Goal: Navigation & Orientation: Understand site structure

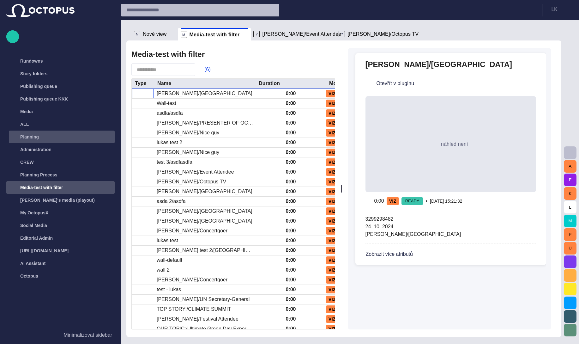
click at [108, 136] on span "main menu" at bounding box center [108, 136] width 5 height 5
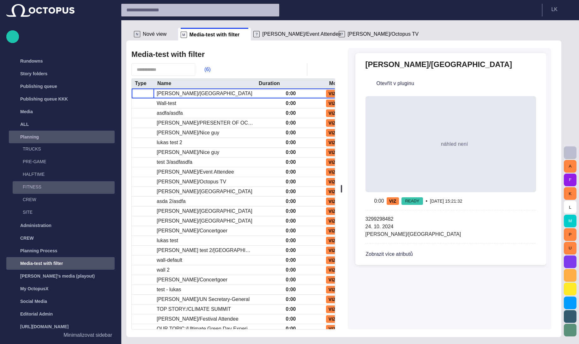
click at [34, 187] on p "FITNESS" at bounding box center [62, 187] width 79 height 6
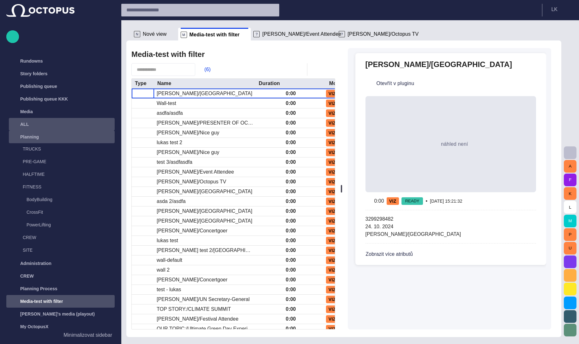
click at [107, 123] on span "main menu" at bounding box center [108, 124] width 5 height 5
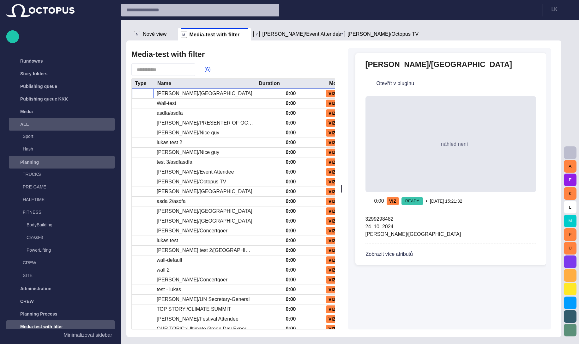
click at [107, 123] on span "main menu" at bounding box center [108, 124] width 5 height 5
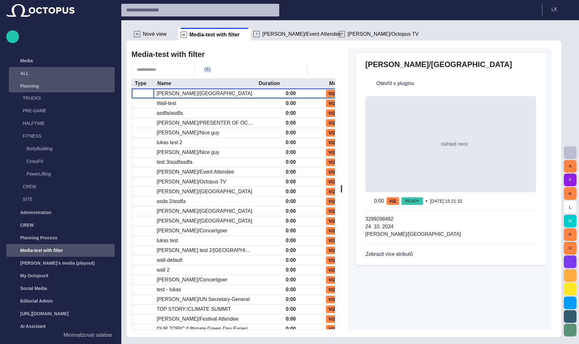
scroll to position [54, 0]
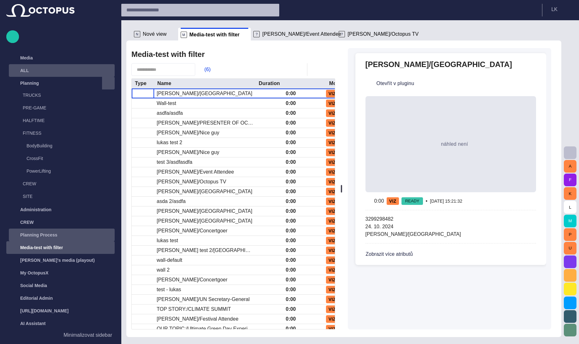
click at [67, 235] on div "Planning Process" at bounding box center [56, 235] width 92 height 10
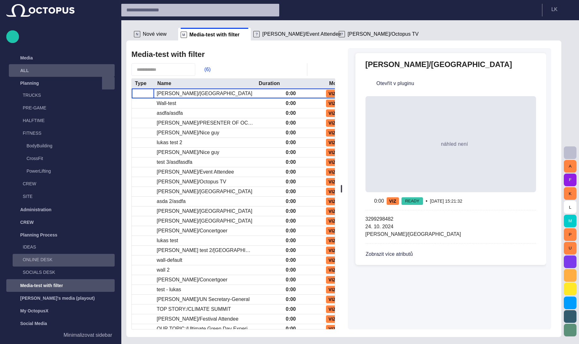
click at [35, 259] on p "ONLINE DESK" at bounding box center [62, 259] width 79 height 6
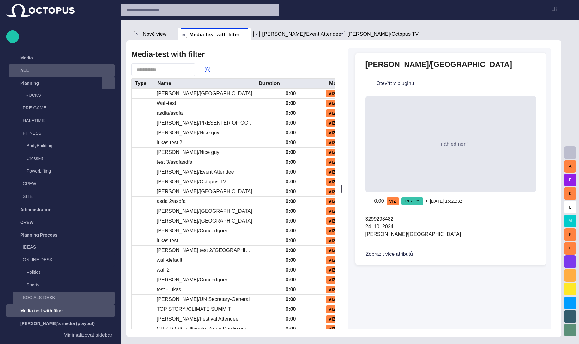
click at [35, 295] on p "SOCIALS DESK" at bounding box center [62, 297] width 79 height 6
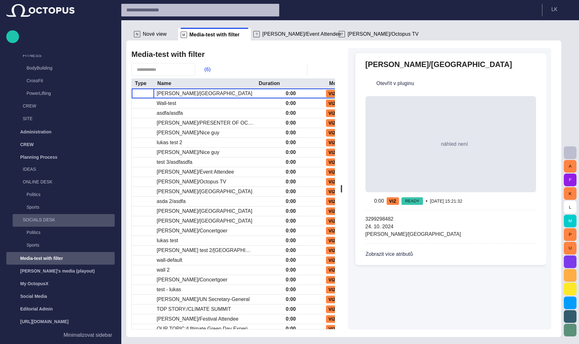
scroll to position [132, 0]
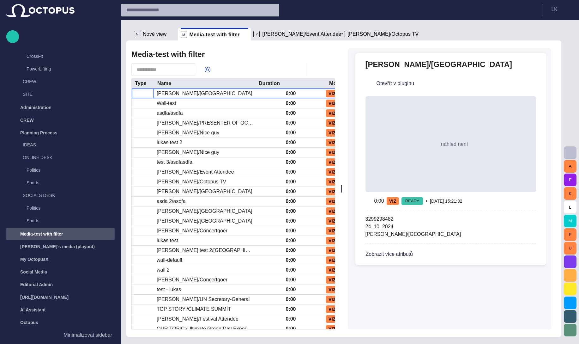
scroll to position [110, 0]
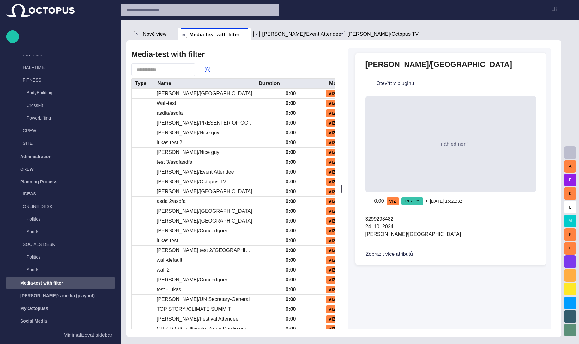
scroll to position [154, 0]
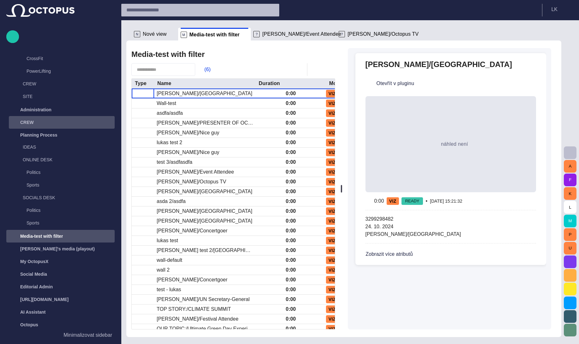
click at [51, 122] on div "CREW" at bounding box center [62, 122] width 105 height 10
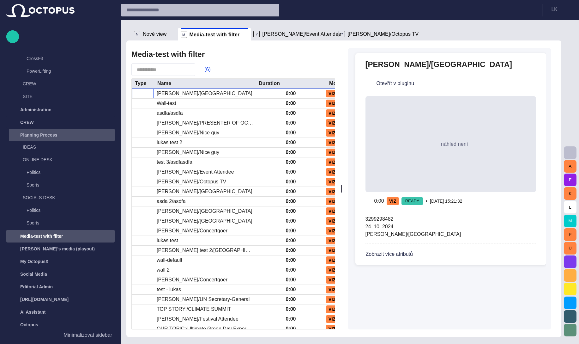
click at [102, 136] on div "main menu" at bounding box center [108, 135] width 13 height 13
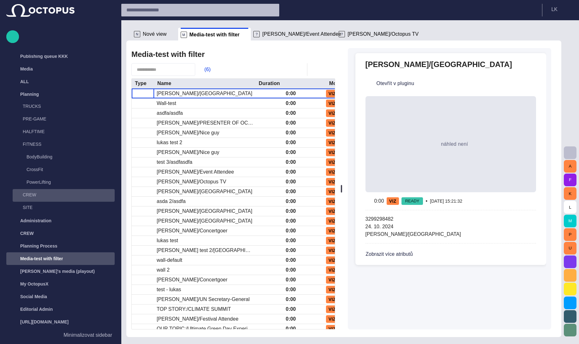
scroll to position [43, 0]
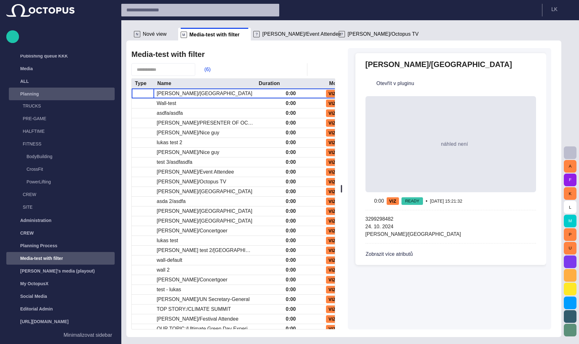
click at [106, 94] on span "main menu" at bounding box center [108, 93] width 5 height 5
